Goal: Task Accomplishment & Management: Manage account settings

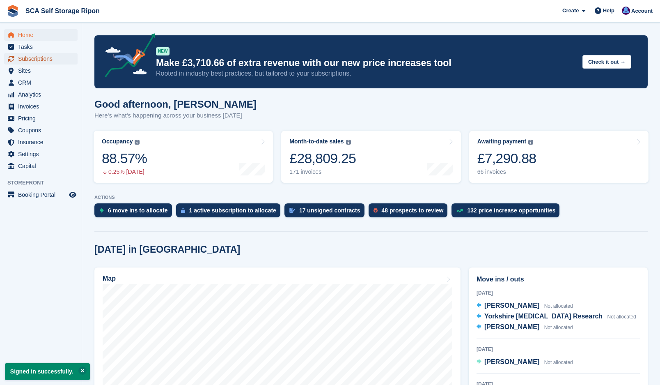
click at [38, 58] on span "Subscriptions" at bounding box center [42, 58] width 49 height 11
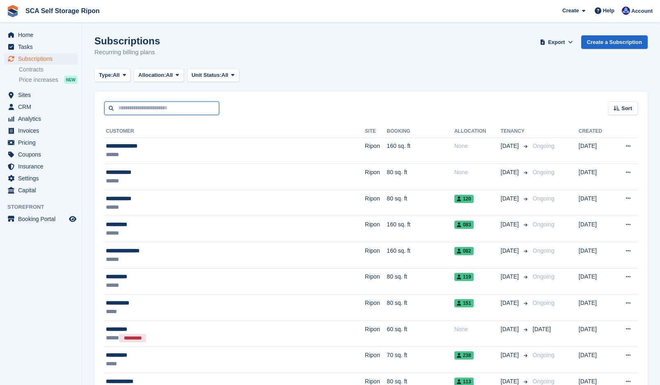
click at [131, 112] on input "text" at bounding box center [161, 108] width 115 height 14
type input "***"
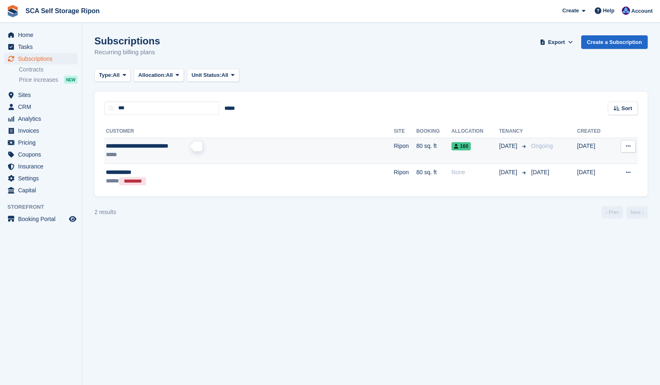
click at [168, 144] on span "**********" at bounding box center [137, 146] width 62 height 6
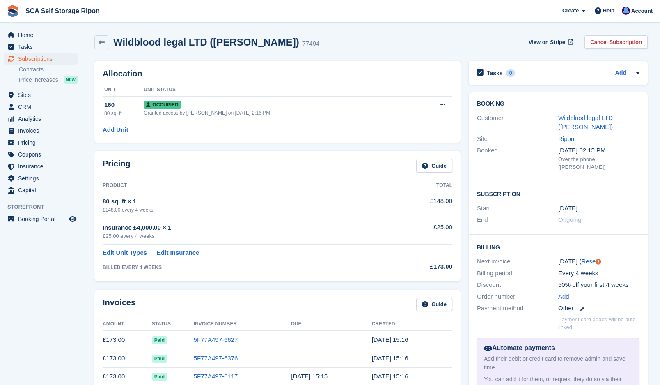
click at [254, 168] on div "Pricing Guide" at bounding box center [278, 168] width 350 height 18
click at [564, 126] on link "Wildblood legal LTD ([PERSON_NAME])" at bounding box center [585, 122] width 55 height 16
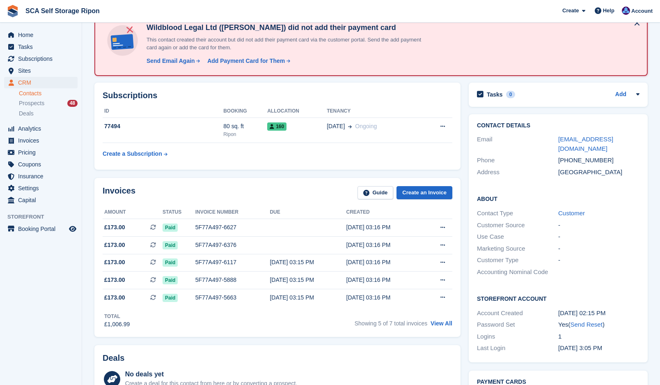
scroll to position [62, 0]
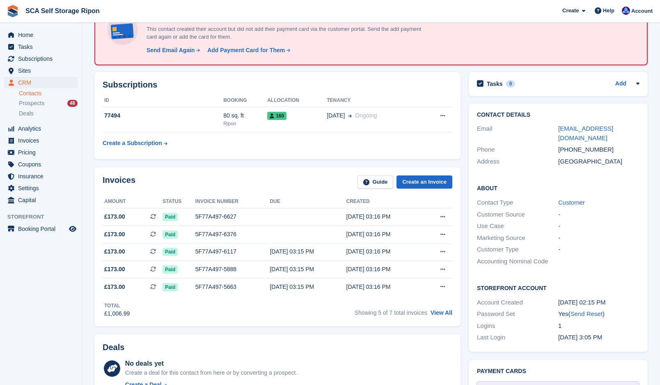
click at [298, 180] on div "Invoices Guide Create an Invoice" at bounding box center [278, 184] width 350 height 18
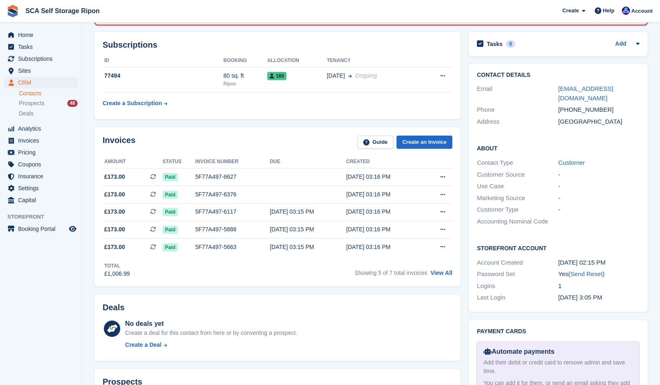
scroll to position [113, 0]
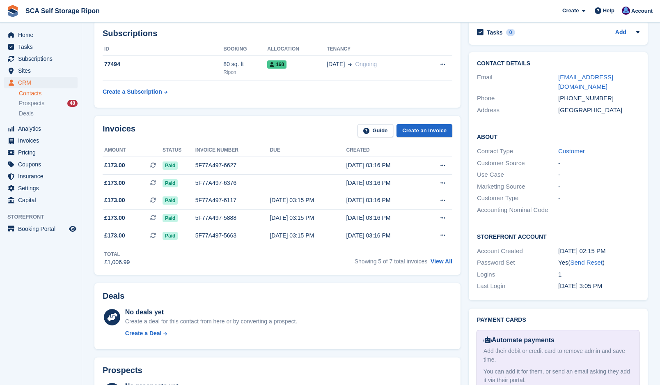
click at [543, 281] on div "Last Login" at bounding box center [517, 285] width 81 height 9
click at [516, 270] on div "Logins" at bounding box center [517, 274] width 81 height 9
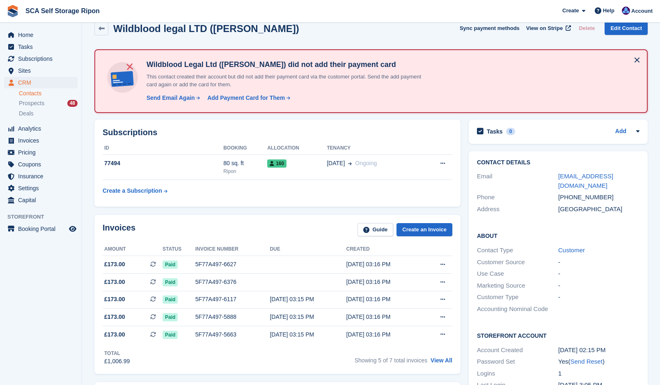
scroll to position [62, 0]
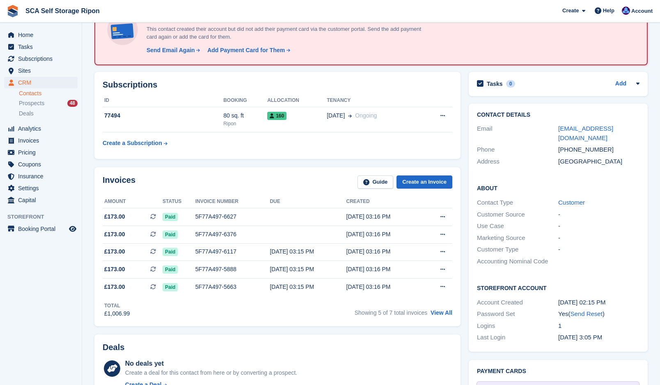
click at [468, 202] on div "Contact Details Email a.dewinter2@yahoo.com Phone +447581130098 Address United …" at bounding box center [558, 227] width 187 height 256
click at [260, 163] on div "Invoices Guide Create an Invoice Amount Status Invoice number Due Created £173.…" at bounding box center [277, 247] width 374 height 168
click at [249, 158] on div "Subscriptions ID Booking Allocation Tenancy 77494 80 sq. ft Ripon 160 18 Mar On…" at bounding box center [277, 115] width 366 height 87
click at [252, 161] on div "Subscriptions ID Booking Allocation Tenancy 77494 80 sq. ft Ripon 160 18 Mar On…" at bounding box center [277, 115] width 374 height 95
click at [567, 210] on div "-" at bounding box center [598, 214] width 81 height 9
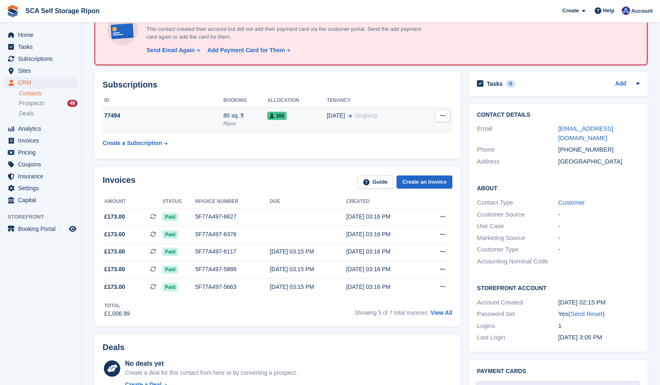
drag, startPoint x: 390, startPoint y: 133, endPoint x: 387, endPoint y: 126, distance: 7.5
click at [390, 132] on table "ID Booking Allocation Tenancy 77494 80 sq. ft Ripon 160 18 Mar Ongoing Cancel s…" at bounding box center [278, 122] width 350 height 57
click at [386, 124] on td "18 Mar Ongoing" at bounding box center [374, 119] width 94 height 25
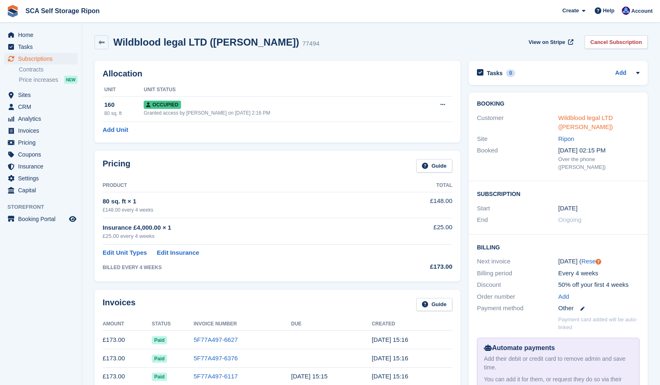
click at [576, 121] on link "Wildblood legal LTD ([PERSON_NAME])" at bounding box center [585, 122] width 55 height 16
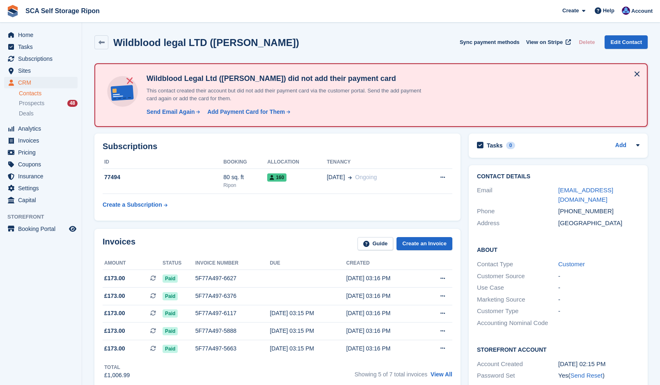
click at [398, 208] on table "ID Booking Allocation Tenancy 77494 80 sq. ft Ripon 160 [DATE] Ongoing Cancel s…" at bounding box center [278, 184] width 350 height 57
click at [313, 210] on table "ID Booking Allocation Tenancy 77494 80 sq. ft Ripon 160 [DATE] Ongoing Cancel s…" at bounding box center [278, 184] width 350 height 57
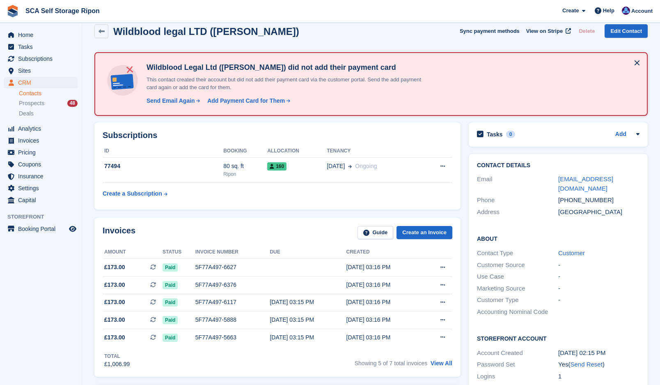
scroll to position [31, 0]
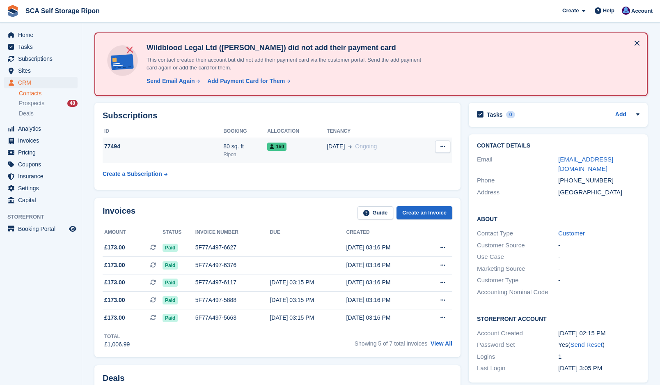
click at [298, 150] on div "160" at bounding box center [297, 146] width 60 height 9
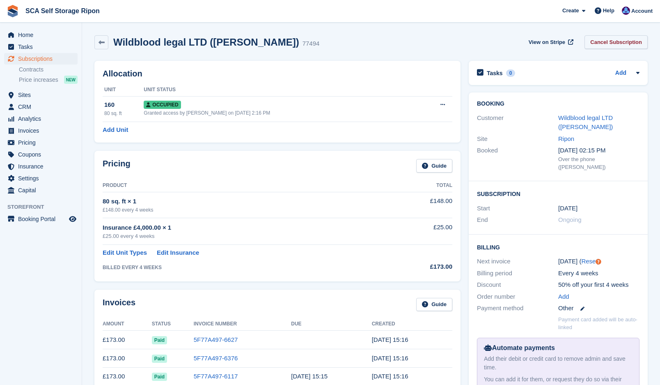
click at [619, 42] on link "Cancel Subscription" at bounding box center [616, 42] width 63 height 14
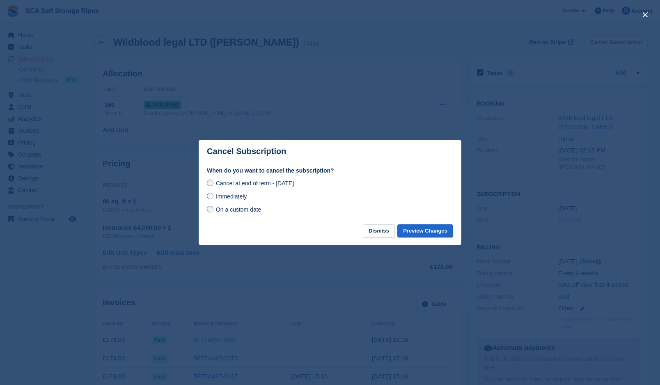
click at [231, 211] on span "On a custom date" at bounding box center [239, 209] width 46 height 7
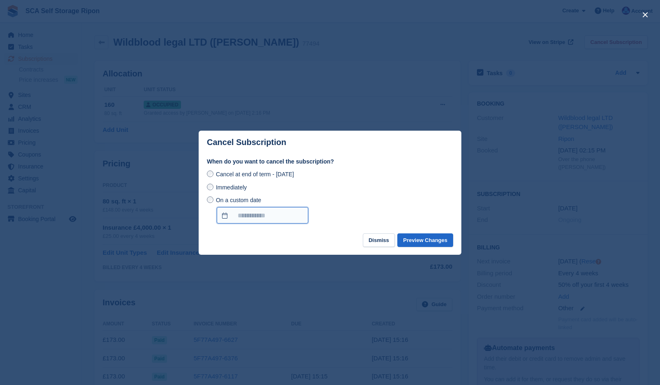
click at [249, 216] on input "On a custom date" at bounding box center [263, 215] width 92 height 16
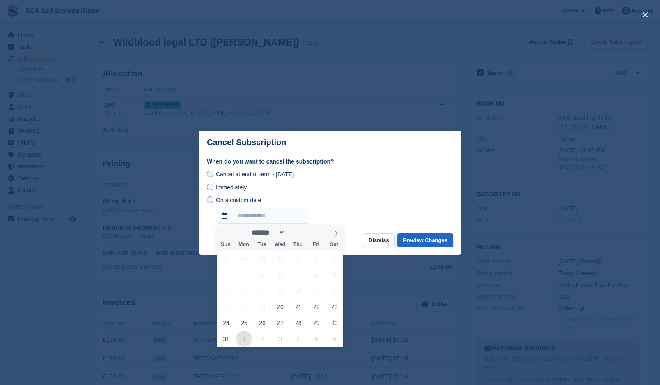
click at [241, 337] on span "1" at bounding box center [244, 339] width 16 height 16
type input "**********"
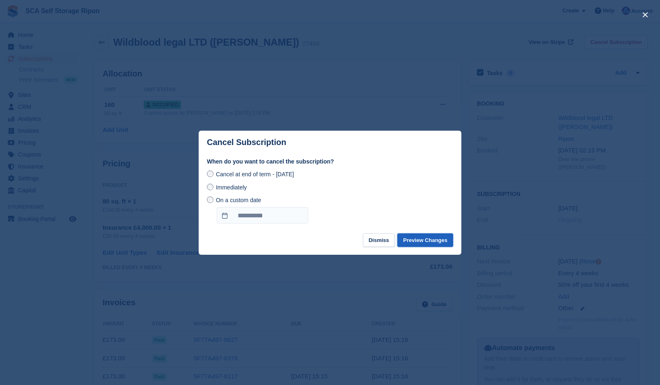
click at [418, 240] on button "Preview Changes" at bounding box center [425, 240] width 56 height 14
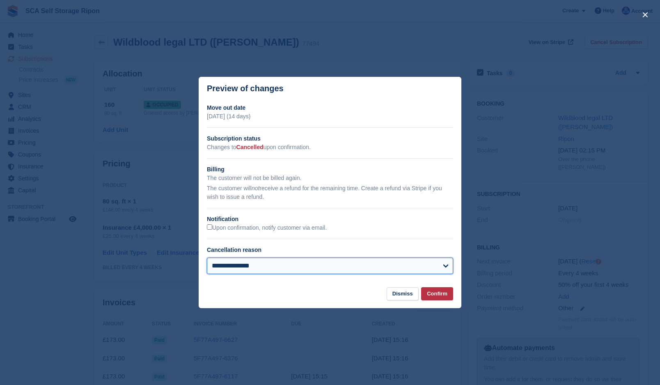
click at [230, 271] on select "**********" at bounding box center [330, 265] width 246 height 16
select select "**********"
click at [207, 258] on select "**********" at bounding box center [330, 265] width 246 height 16
click at [440, 293] on button "Confirm" at bounding box center [437, 294] width 32 height 14
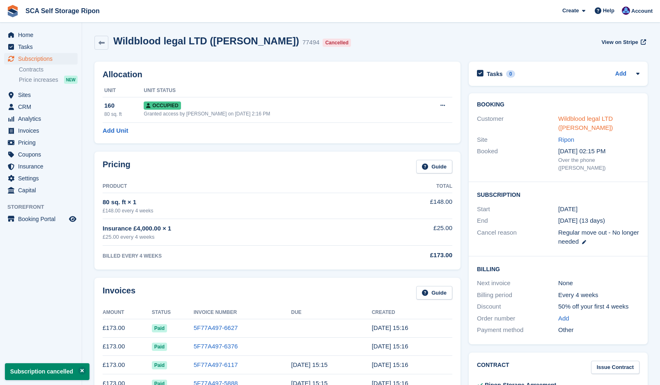
click at [572, 119] on link "Wildblood legal LTD (Amanda Derwinter)" at bounding box center [585, 123] width 55 height 16
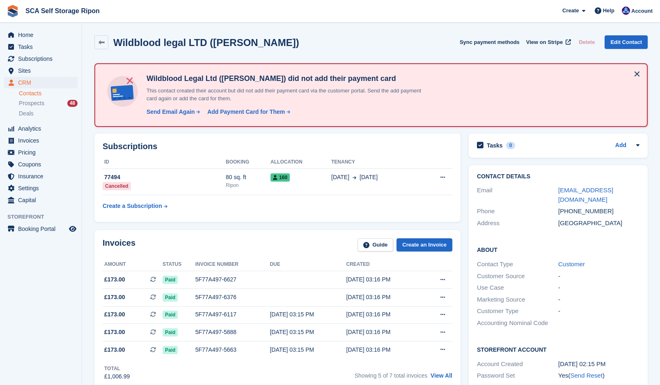
click at [292, 141] on div "Subscriptions ID Booking Allocation Tenancy 77494 Cancelled 80 sq. ft Ripon 160…" at bounding box center [277, 177] width 366 height 88
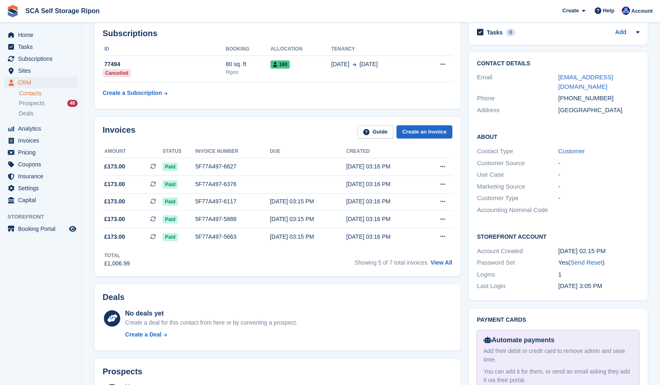
click at [290, 124] on div "Invoices Guide Create an Invoice Amount Status Invoice number Due Created £173.…" at bounding box center [277, 196] width 366 height 159
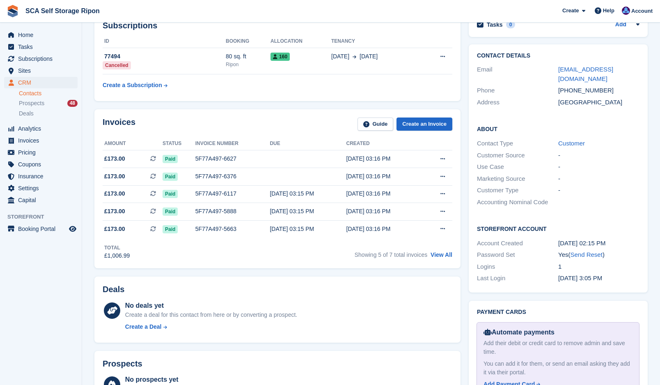
scroll to position [123, 0]
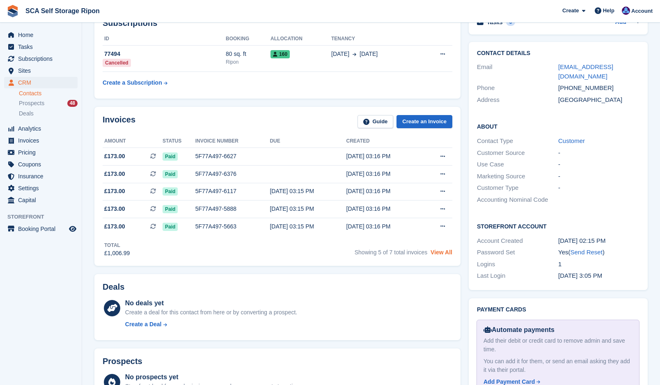
click at [443, 254] on link "View All" at bounding box center [442, 252] width 22 height 7
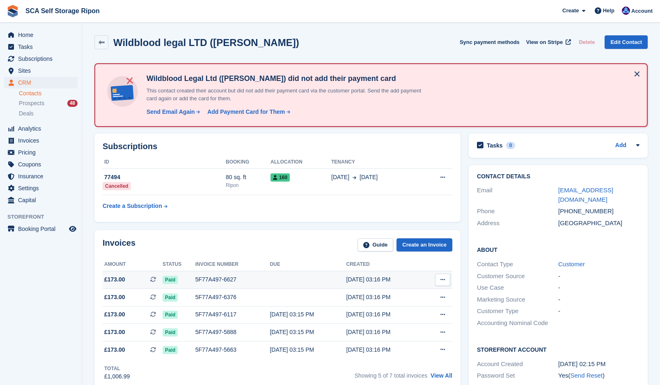
scroll to position [123, 0]
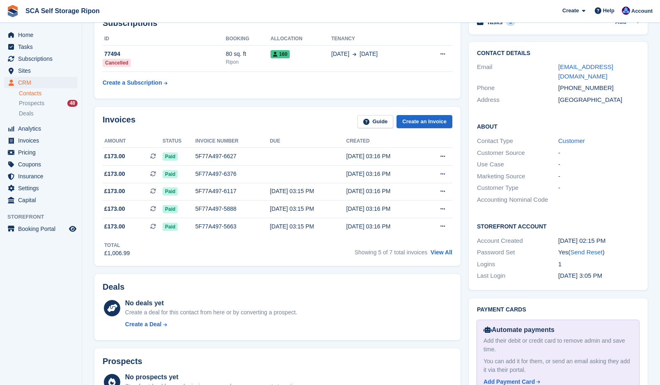
click at [282, 126] on div "Invoices Guide Create an Invoice" at bounding box center [278, 124] width 350 height 18
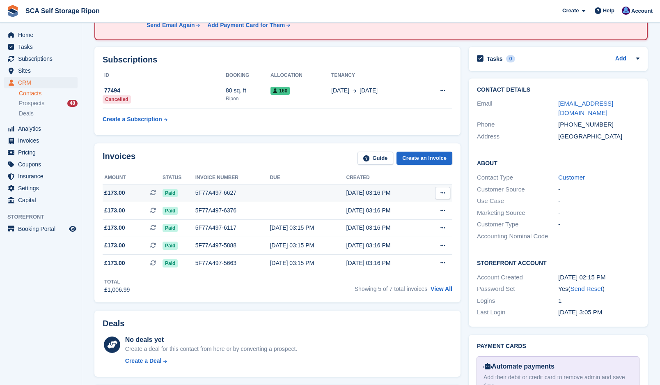
scroll to position [82, 0]
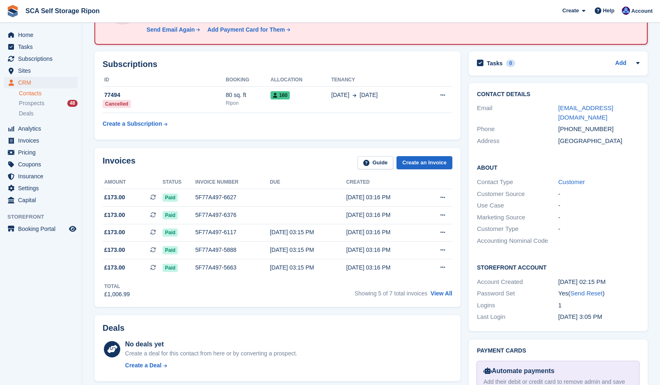
click at [297, 158] on div "Invoices Guide Create an Invoice" at bounding box center [278, 165] width 350 height 18
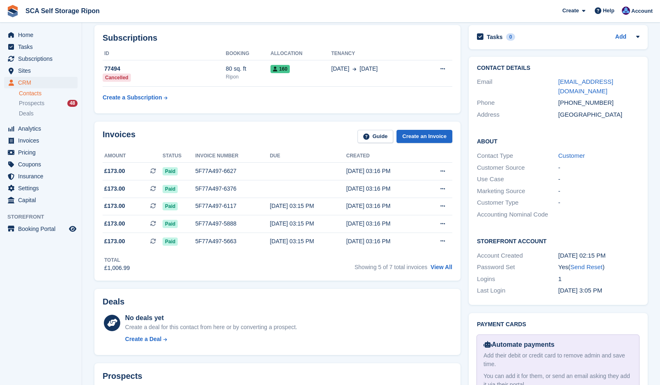
scroll to position [113, 0]
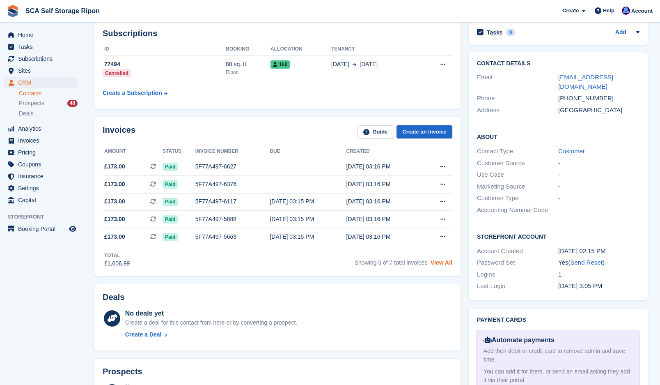
click at [449, 263] on link "View All" at bounding box center [442, 262] width 22 height 7
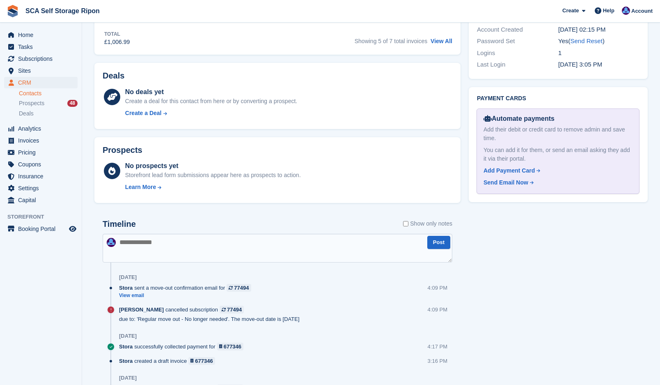
scroll to position [359, 0]
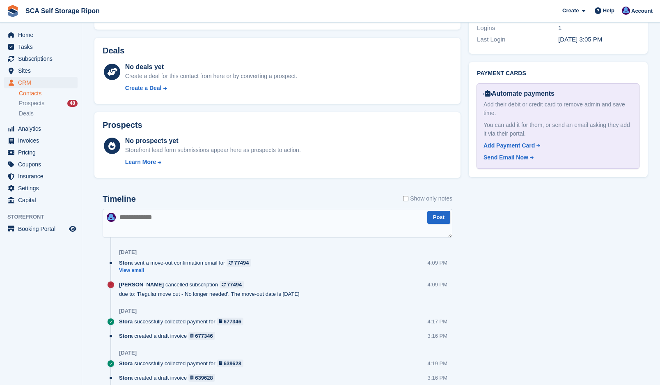
click at [225, 234] on textarea at bounding box center [278, 223] width 350 height 29
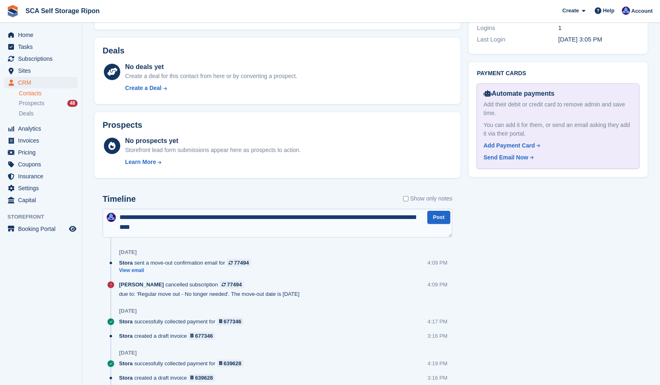
type textarea "**********"
click at [250, 227] on textarea "**********" at bounding box center [278, 223] width 350 height 29
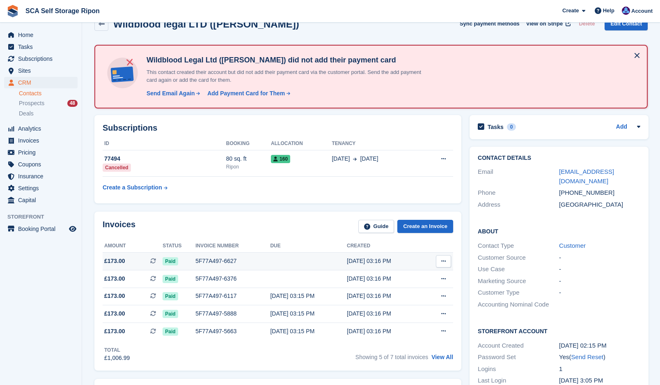
scroll to position [0, 0]
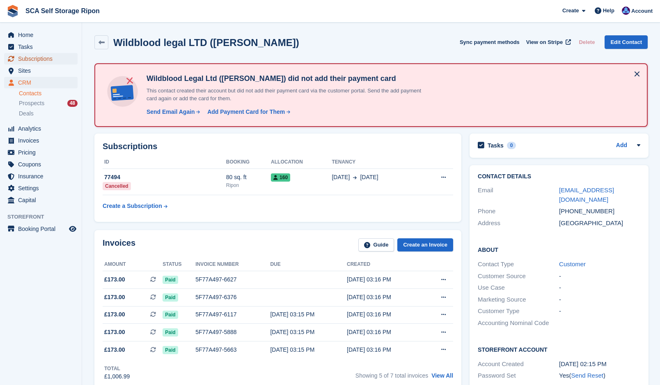
click at [34, 59] on span "Subscriptions" at bounding box center [42, 58] width 49 height 11
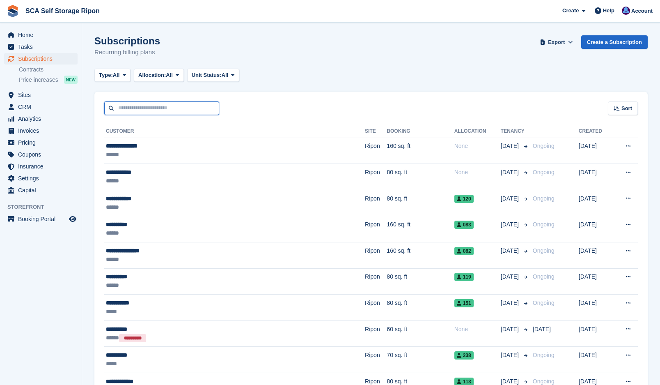
click at [152, 112] on input "text" at bounding box center [161, 108] width 115 height 14
type input "******"
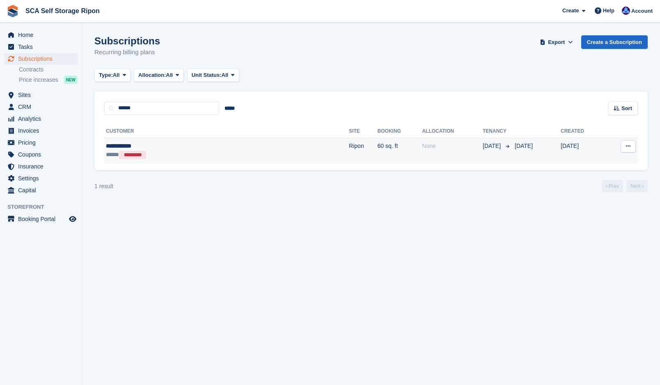
click at [349, 148] on td "Ripon" at bounding box center [363, 151] width 28 height 26
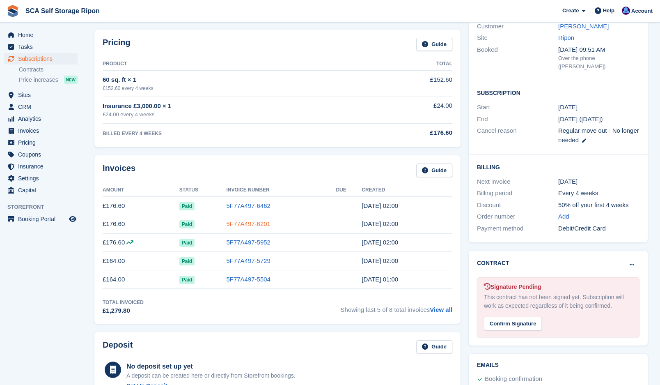
scroll to position [103, 0]
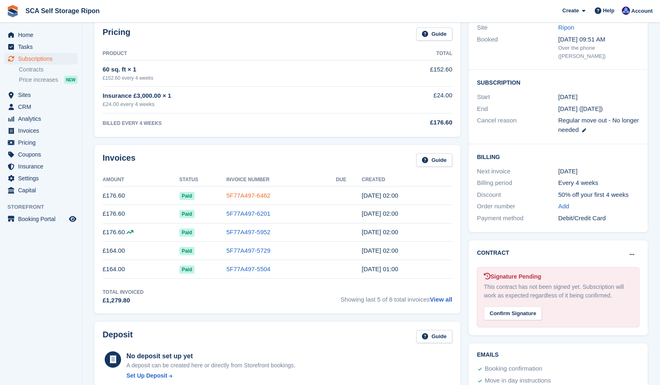
click at [249, 196] on link "5F77A497-6462" at bounding box center [248, 195] width 44 height 7
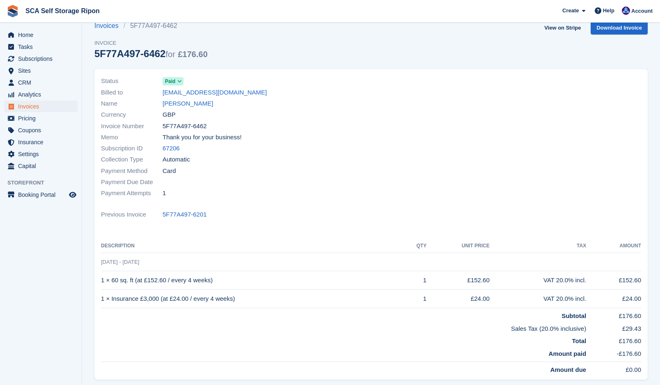
scroll to position [11, 0]
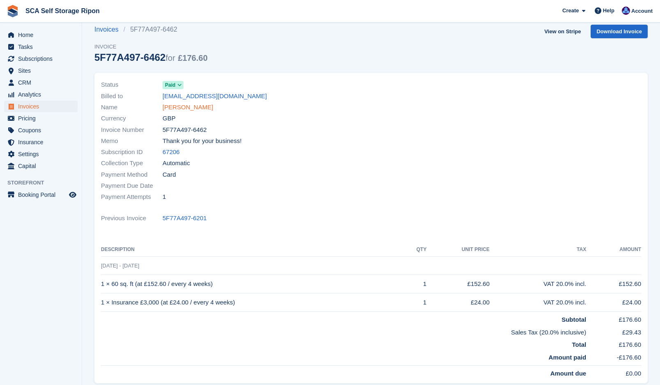
click at [194, 115] on div "Currency GBP" at bounding box center [233, 118] width 265 height 11
click at [194, 111] on link "[PERSON_NAME]" at bounding box center [188, 107] width 51 height 9
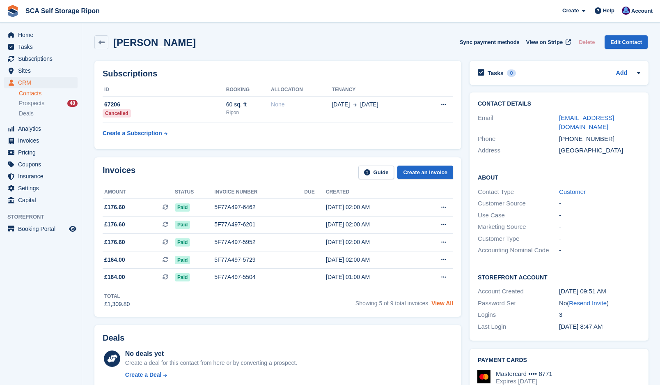
click at [434, 303] on link "View All" at bounding box center [443, 303] width 22 height 7
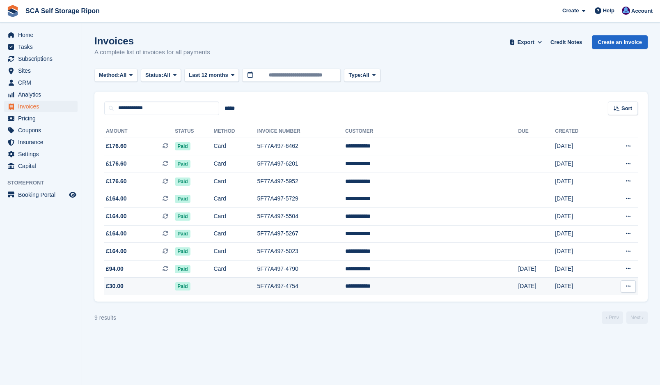
click at [239, 287] on td at bounding box center [236, 286] width 44 height 17
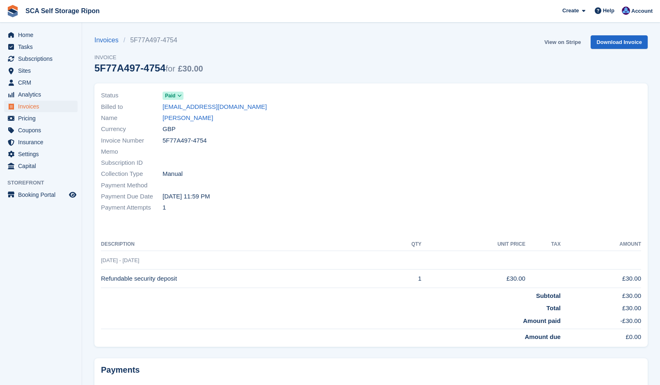
click at [553, 43] on link "View on Stripe" at bounding box center [562, 42] width 43 height 14
click at [560, 42] on link "View on Stripe" at bounding box center [562, 42] width 43 height 14
click at [179, 115] on link "Jonny Barrow" at bounding box center [188, 117] width 51 height 9
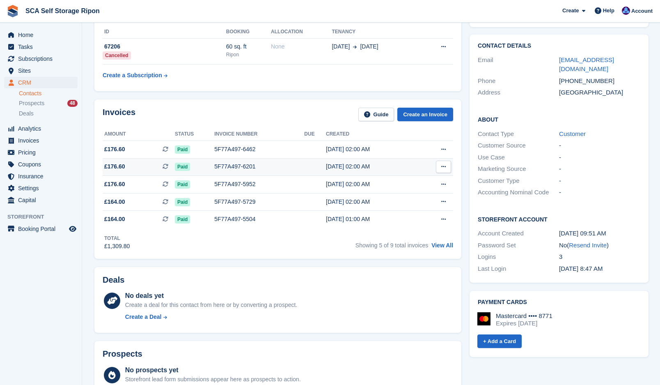
scroll to position [72, 0]
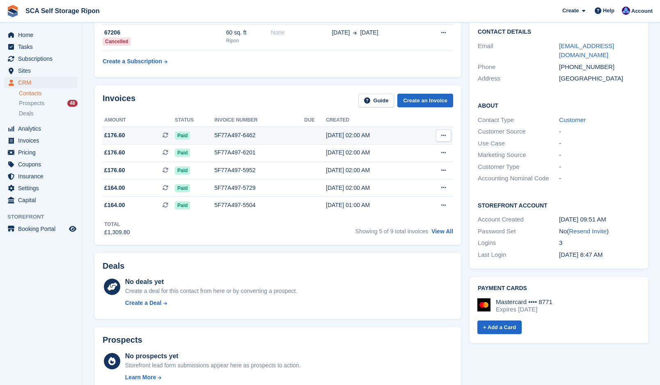
click at [230, 137] on div "5F77A497-6462" at bounding box center [259, 135] width 90 height 9
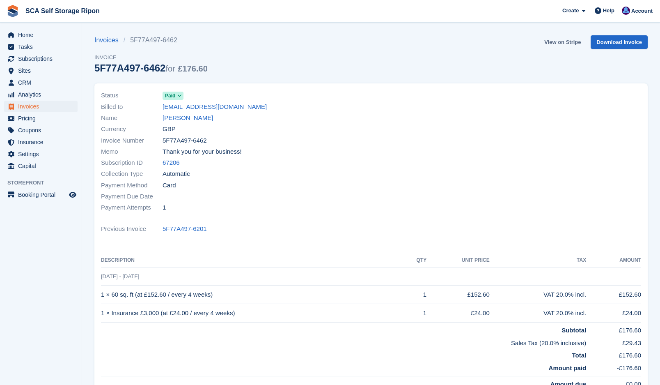
click at [565, 43] on link "View on Stripe" at bounding box center [562, 42] width 43 height 14
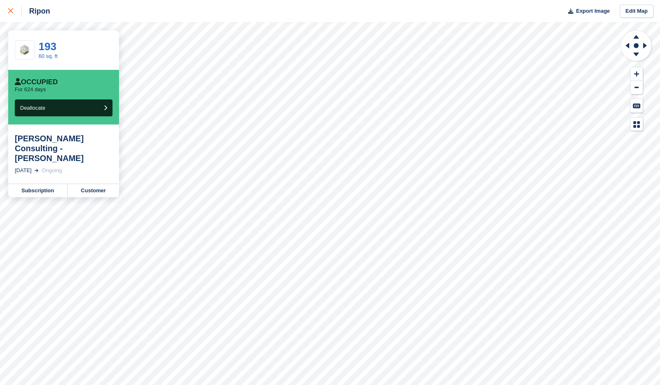
click at [9, 13] on icon at bounding box center [10, 10] width 5 height 5
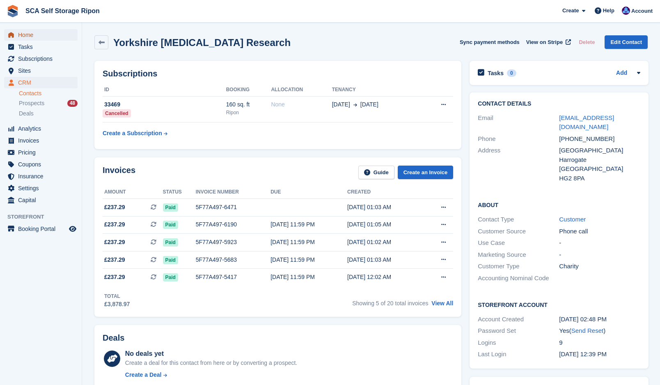
drag, startPoint x: 0, startPoint y: 0, endPoint x: 28, endPoint y: 38, distance: 47.5
click at [28, 38] on span "Home" at bounding box center [42, 34] width 49 height 11
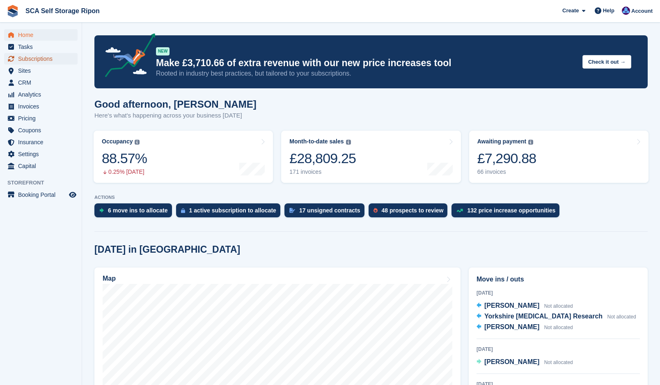
click at [39, 58] on span "Subscriptions" at bounding box center [42, 58] width 49 height 11
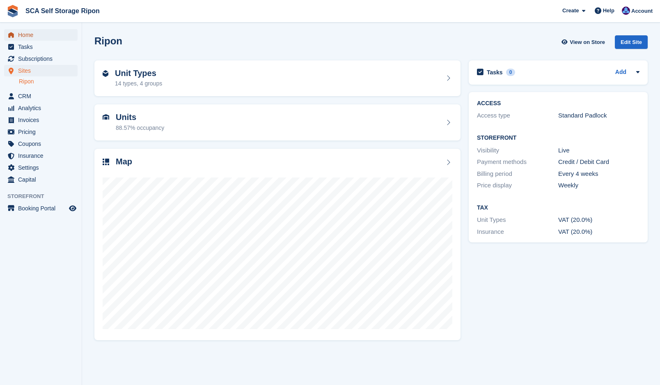
click at [45, 37] on span "Home" at bounding box center [42, 34] width 49 height 11
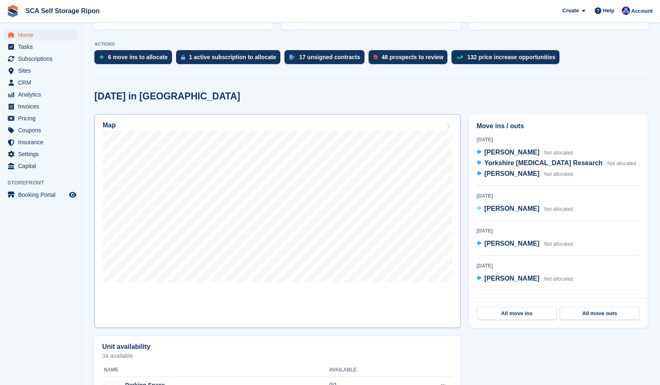
scroll to position [164, 0]
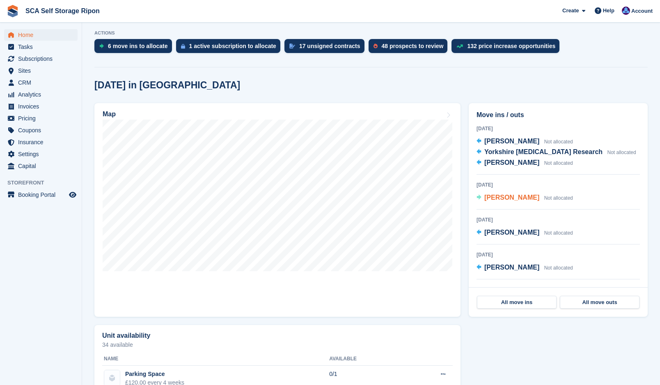
click at [509, 195] on span "[PERSON_NAME]" at bounding box center [512, 197] width 55 height 7
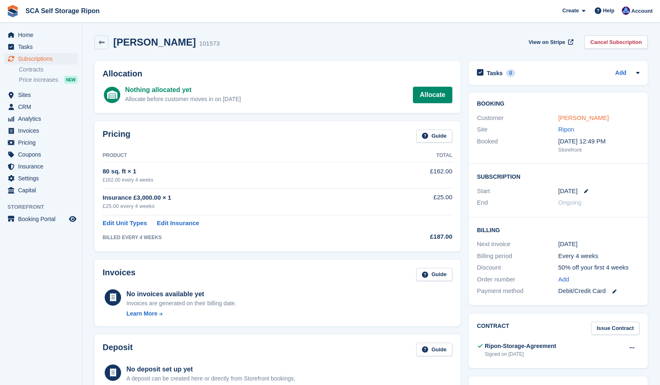
click at [575, 117] on link "[PERSON_NAME]" at bounding box center [583, 117] width 51 height 7
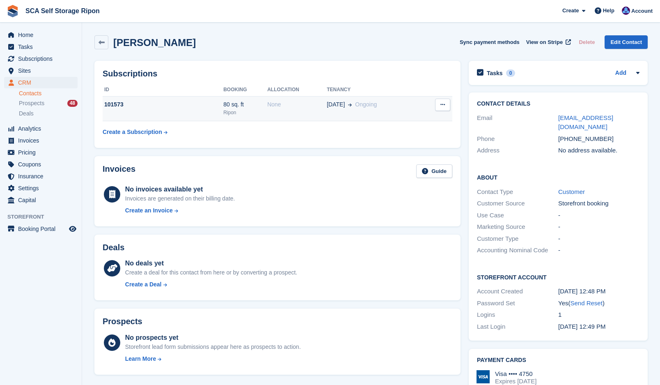
click at [346, 114] on td "[DATE] Ongoing" at bounding box center [374, 108] width 94 height 25
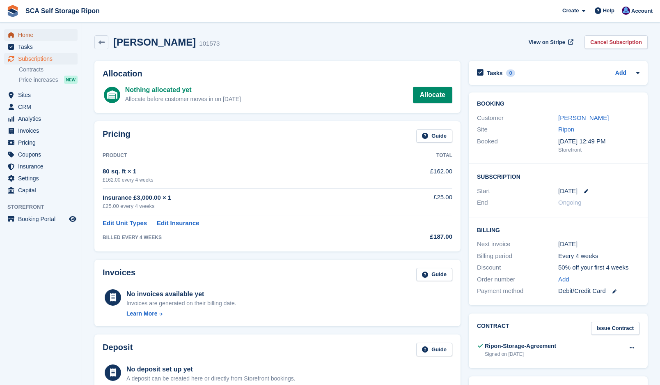
click at [35, 33] on span "Home" at bounding box center [42, 34] width 49 height 11
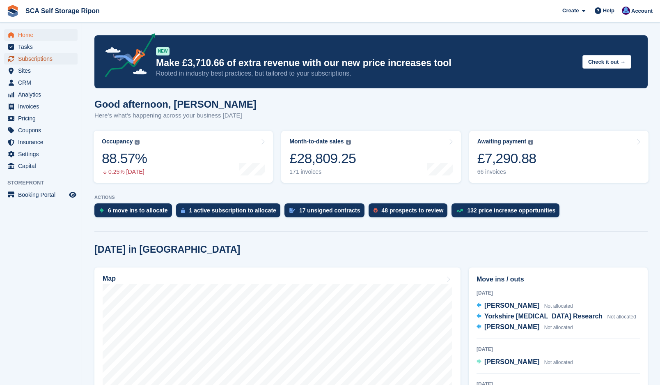
click at [51, 57] on span "Subscriptions" at bounding box center [42, 58] width 49 height 11
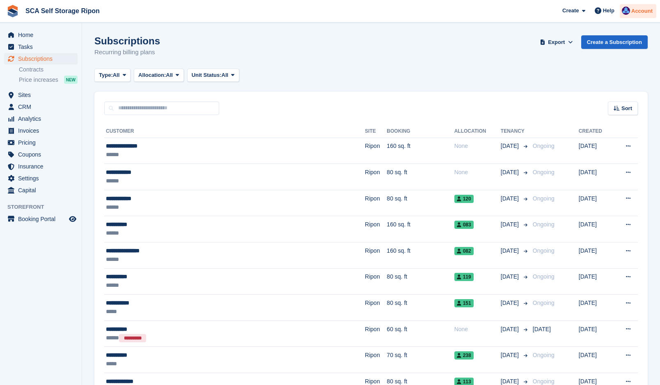
click at [624, 14] on div at bounding box center [626, 12] width 8 height 11
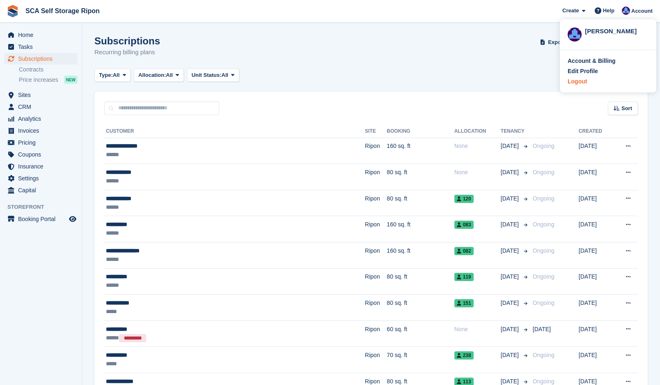
click at [578, 83] on div "Logout" at bounding box center [577, 81] width 19 height 9
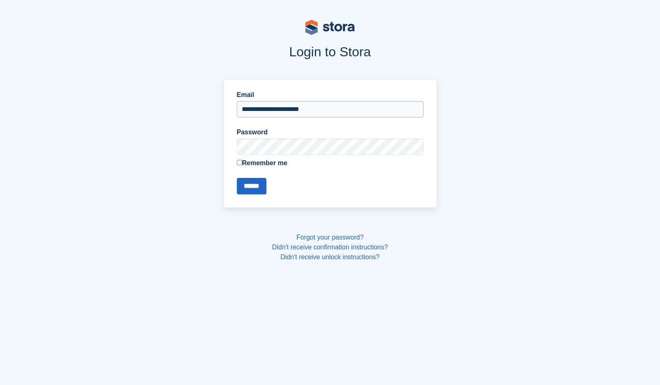
click at [303, 113] on input "**********" at bounding box center [330, 109] width 187 height 16
type input "**********"
click at [251, 187] on input "******" at bounding box center [252, 186] width 30 height 16
